Goal: Information Seeking & Learning: Learn about a topic

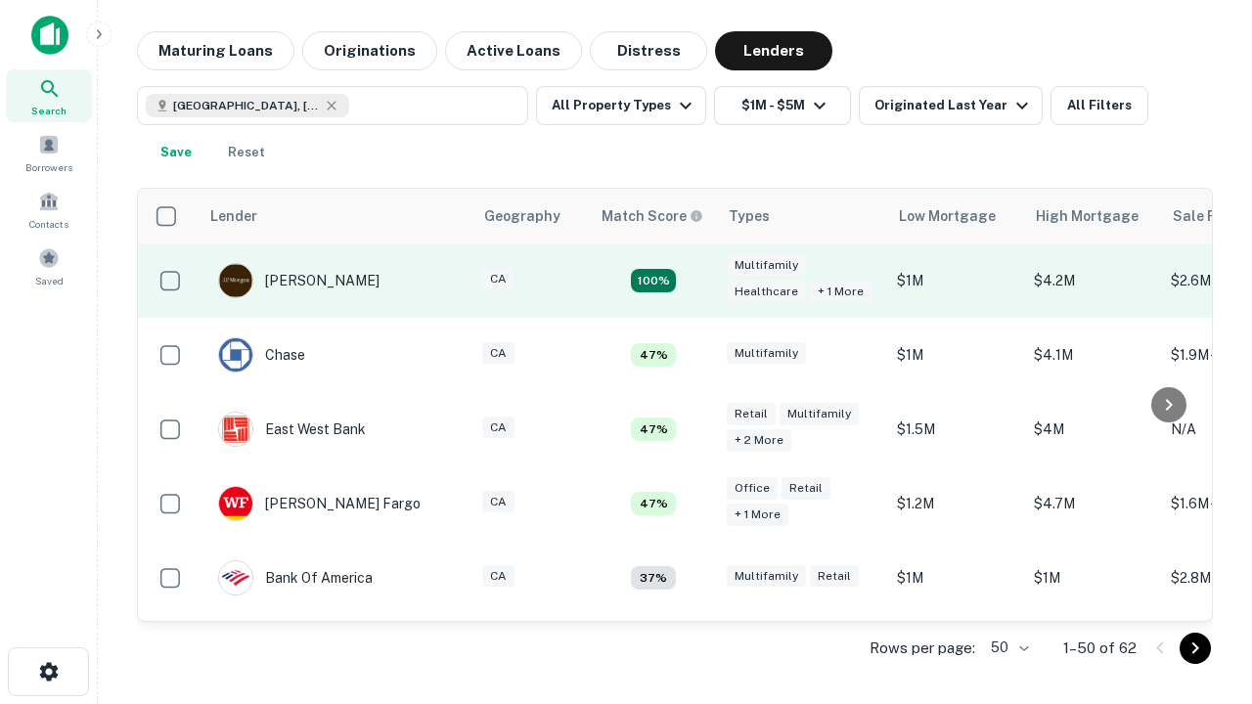
click at [694, 281] on td "100%" at bounding box center [653, 280] width 127 height 74
